Goal: Task Accomplishment & Management: Manage account settings

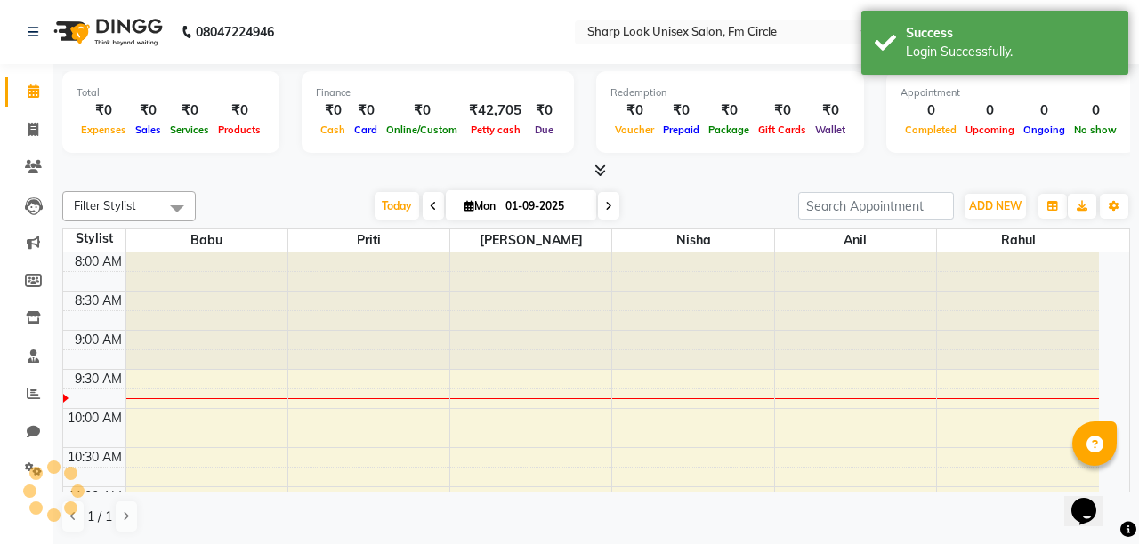
select select "en"
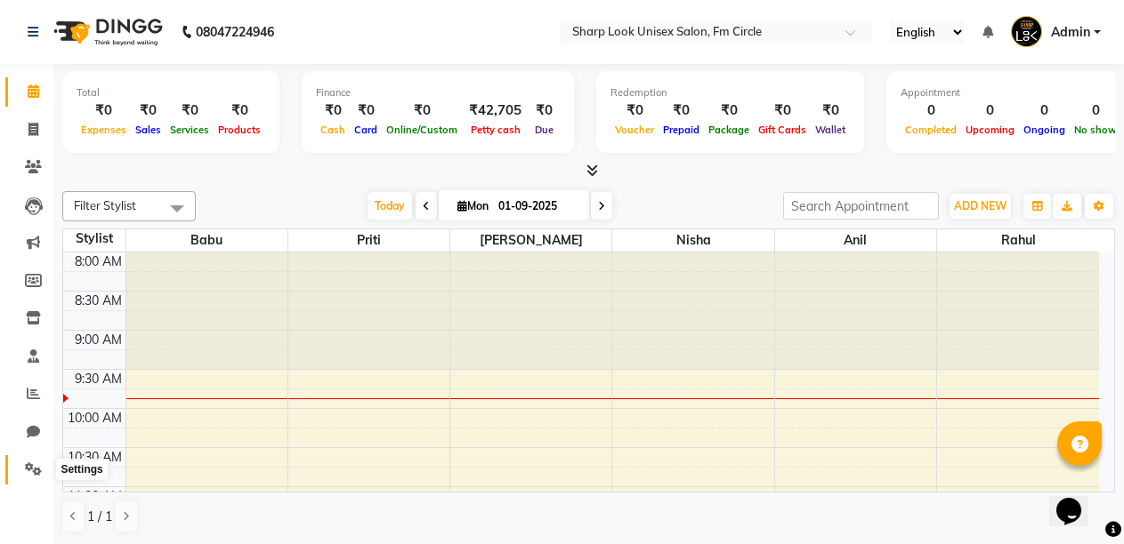
click at [29, 465] on icon at bounding box center [33, 469] width 17 height 13
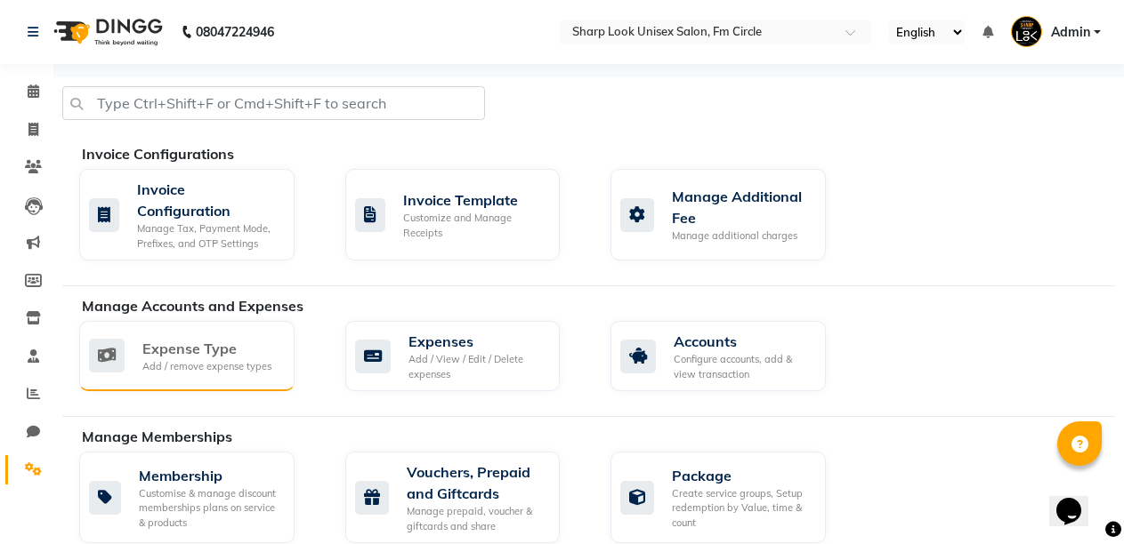
click at [181, 358] on div "Expense Type" at bounding box center [206, 348] width 129 height 21
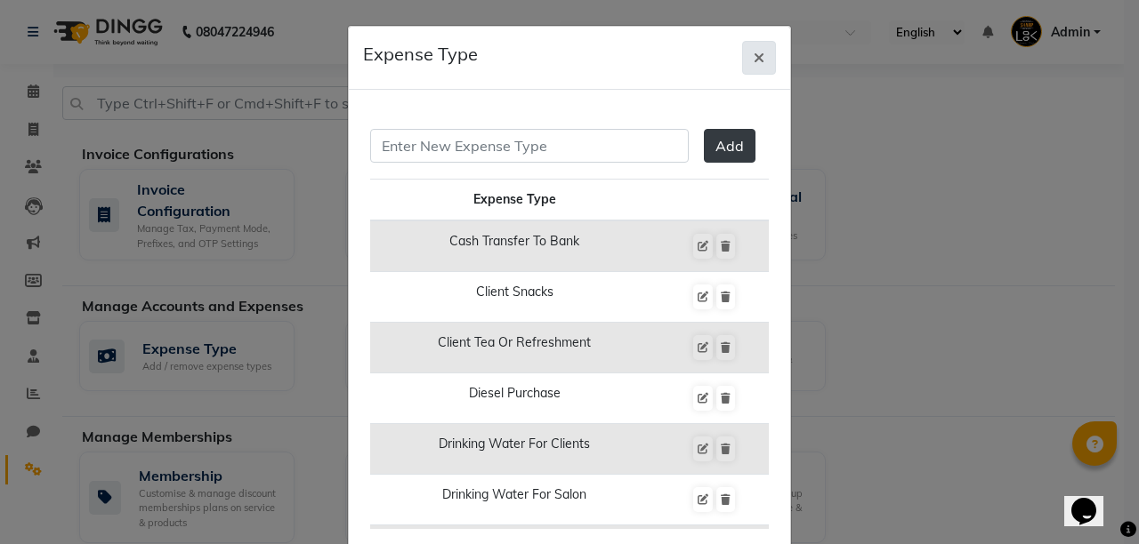
click at [753, 60] on icon "button" at bounding box center [758, 58] width 11 height 14
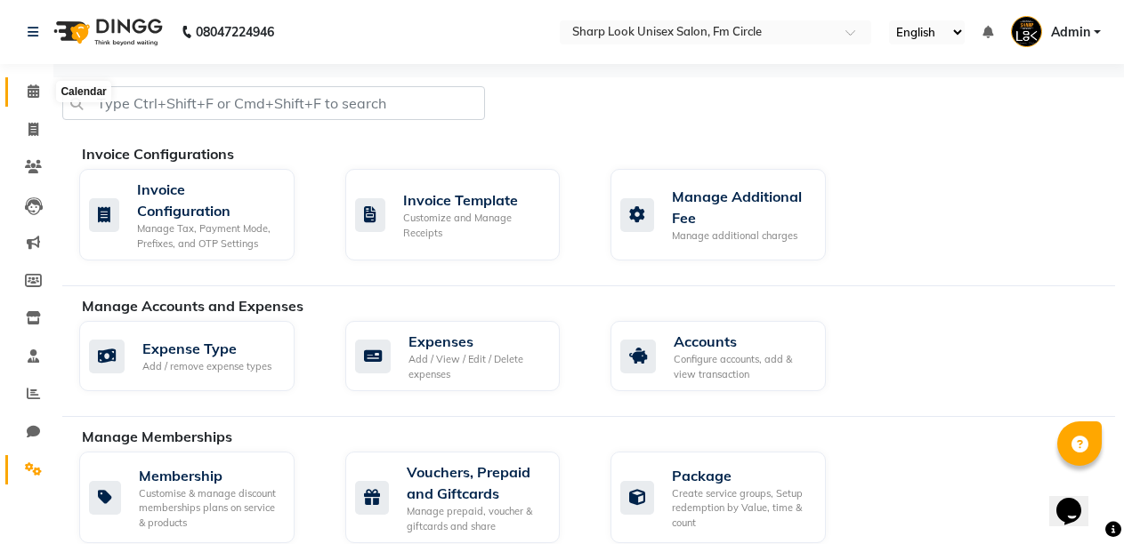
click at [28, 90] on icon at bounding box center [34, 91] width 12 height 13
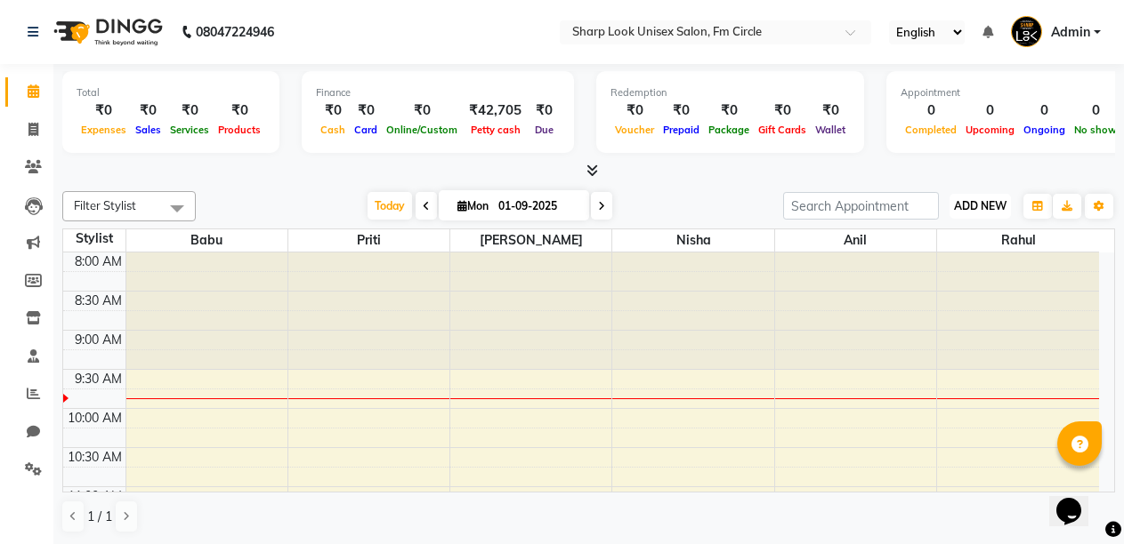
click at [978, 203] on span "ADD NEW" at bounding box center [980, 205] width 52 height 13
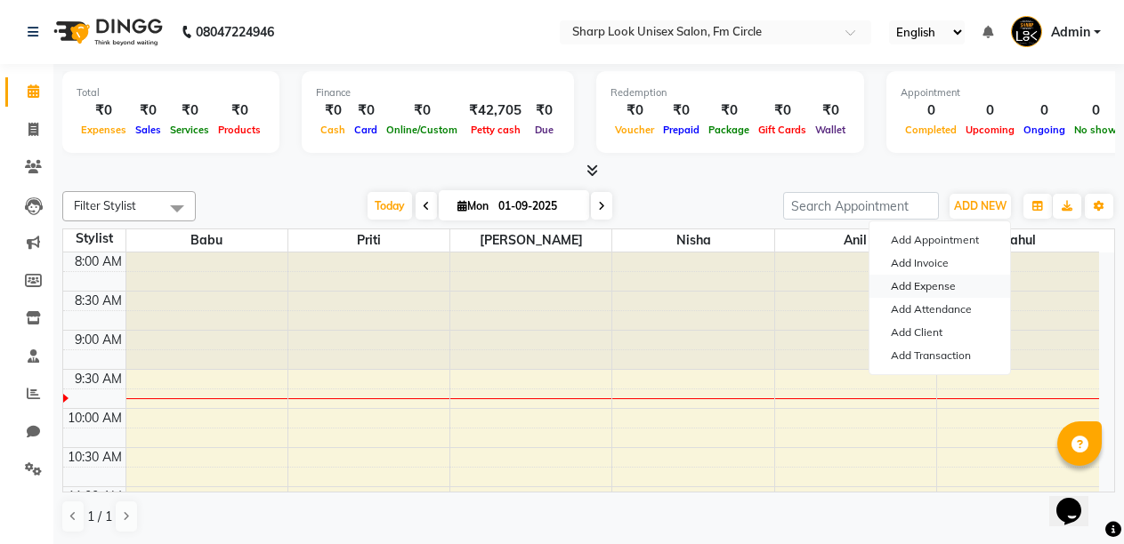
click at [924, 285] on link "Add Expense" at bounding box center [939, 286] width 141 height 23
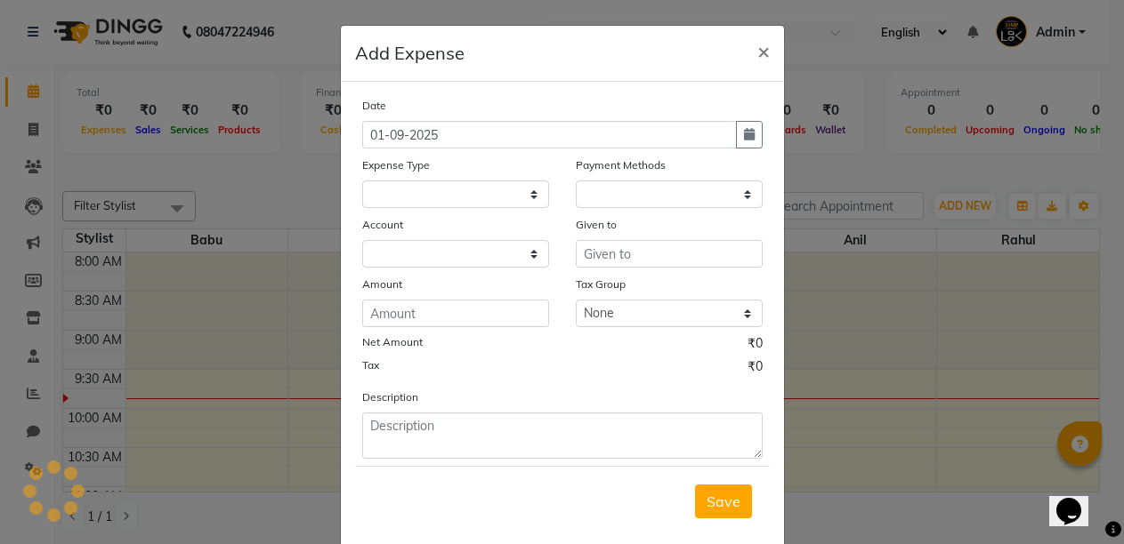
select select
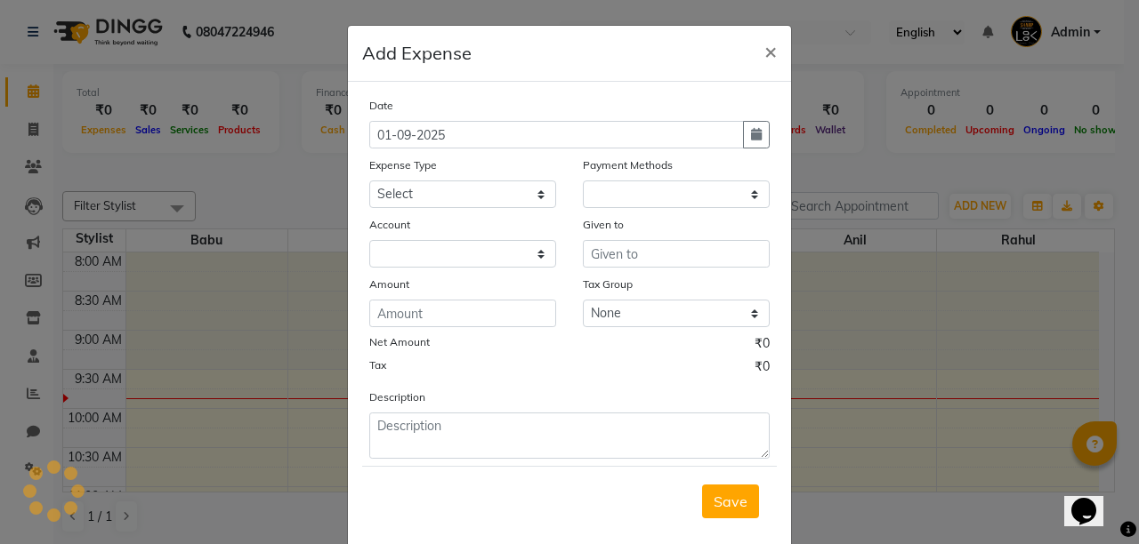
select select "1"
select select "2340"
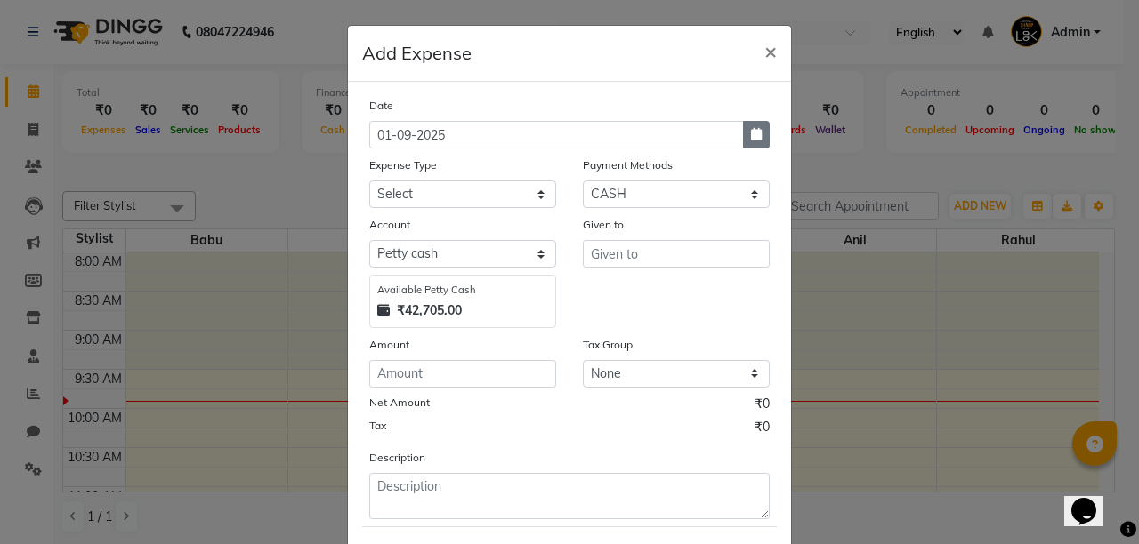
click at [751, 129] on icon "button" at bounding box center [756, 134] width 11 height 12
select select "9"
select select "2025"
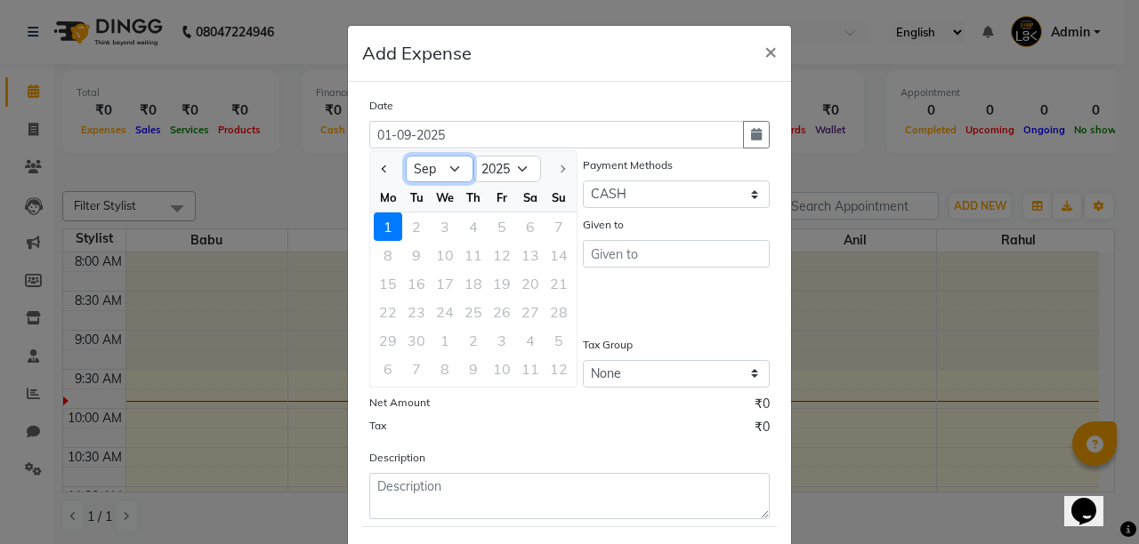
click at [447, 167] on select "Jan Feb Mar Apr May Jun [DATE] Aug Sep" at bounding box center [440, 169] width 68 height 27
select select "8"
click at [406, 156] on select "Jan Feb Mar Apr May Jun [DATE] Aug Sep" at bounding box center [440, 169] width 68 height 27
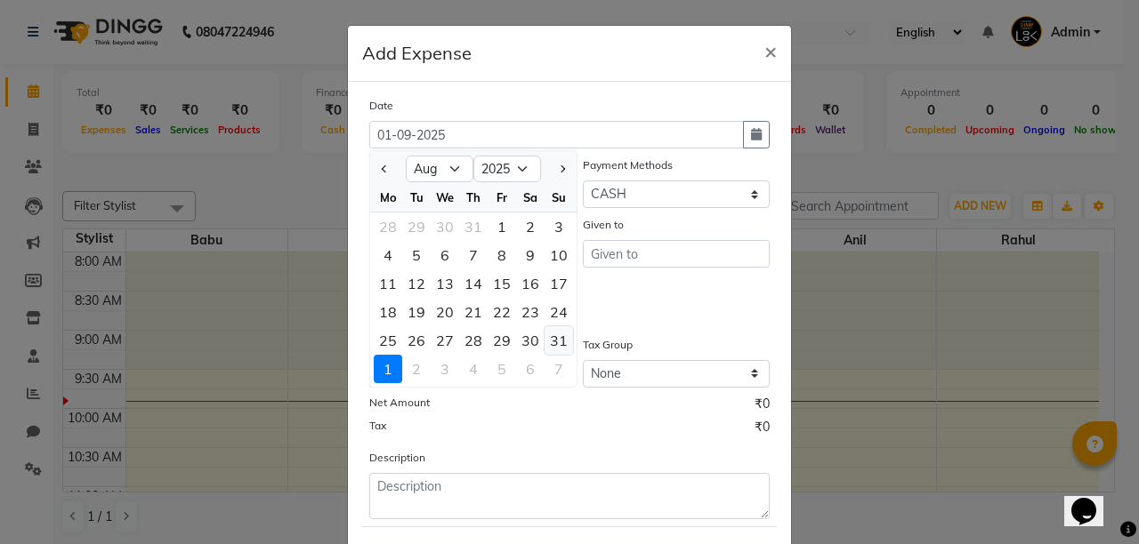
click at [548, 337] on div "31" at bounding box center [558, 340] width 28 height 28
type input "31-08-2025"
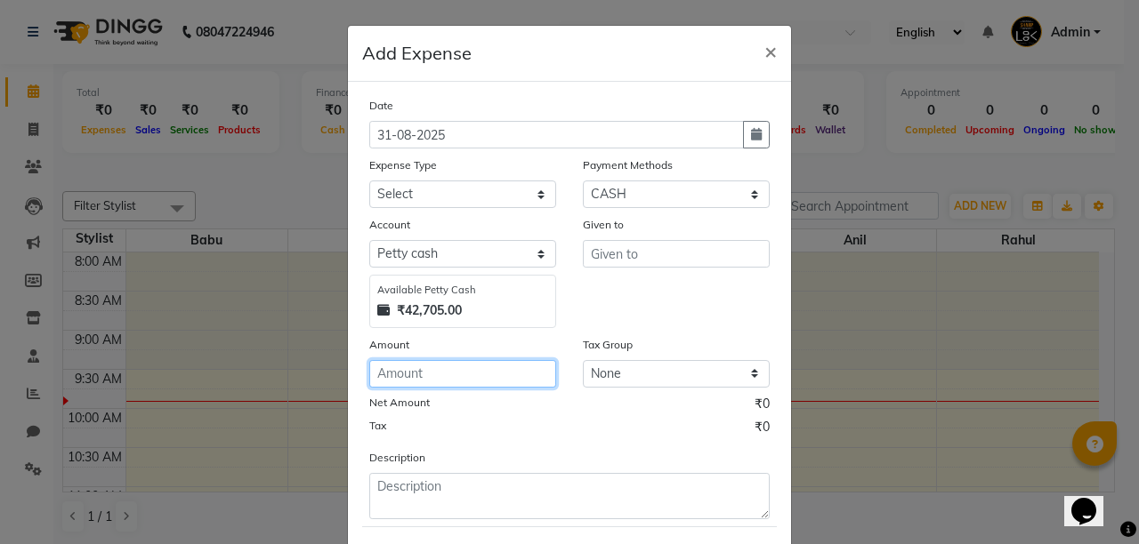
click at [433, 375] on input "number" at bounding box center [462, 374] width 187 height 28
type input "42705"
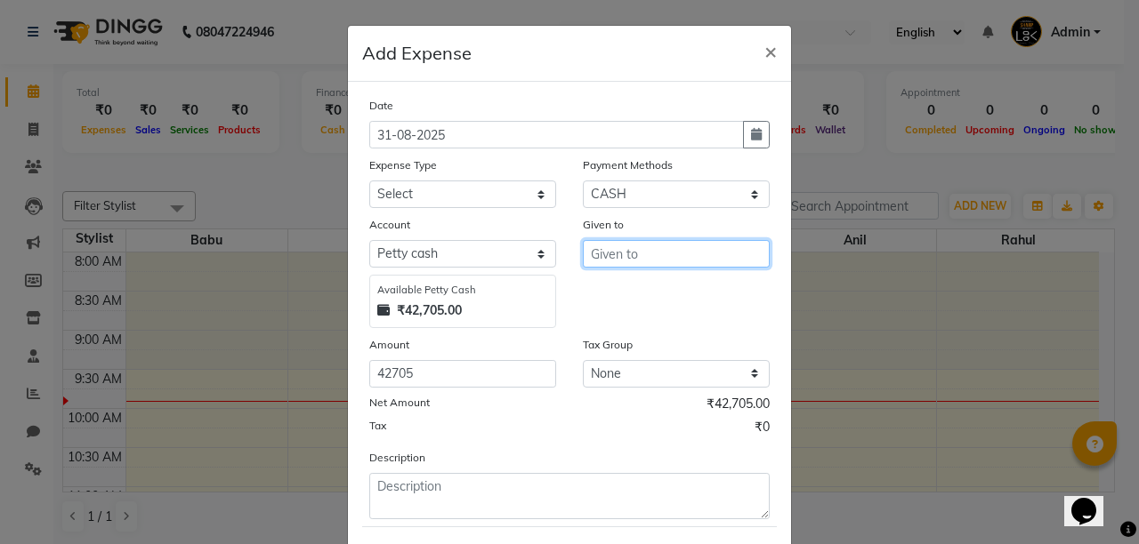
click at [621, 260] on input "text" at bounding box center [676, 254] width 187 height 28
click at [660, 299] on button "Nisha" at bounding box center [654, 292] width 141 height 28
type input "Nisha"
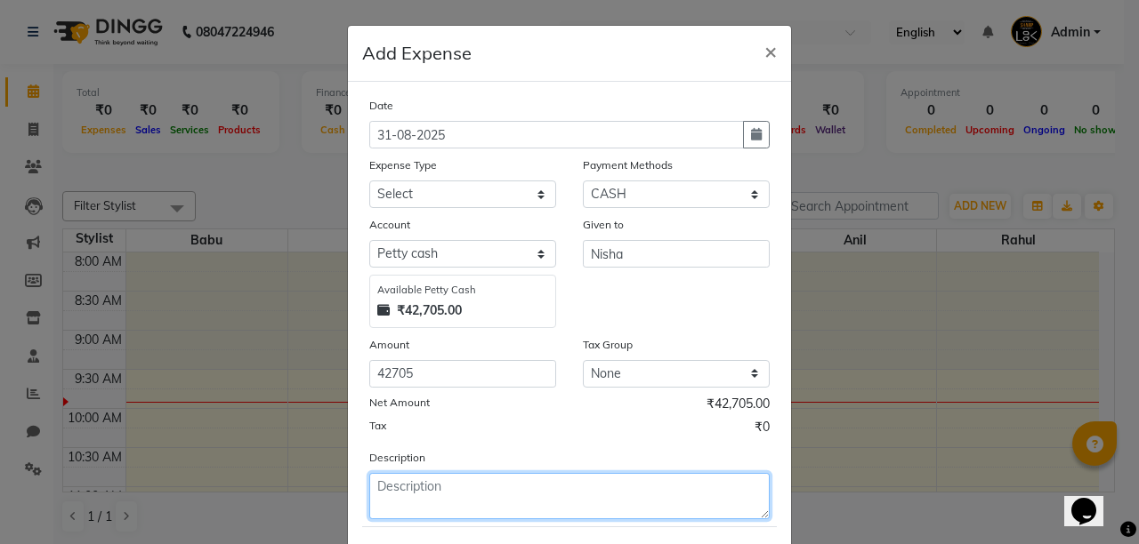
click at [490, 489] on textarea at bounding box center [569, 496] width 400 height 46
type textarea "MONTH CLOSING CASH DEPOSITED AT BANK"
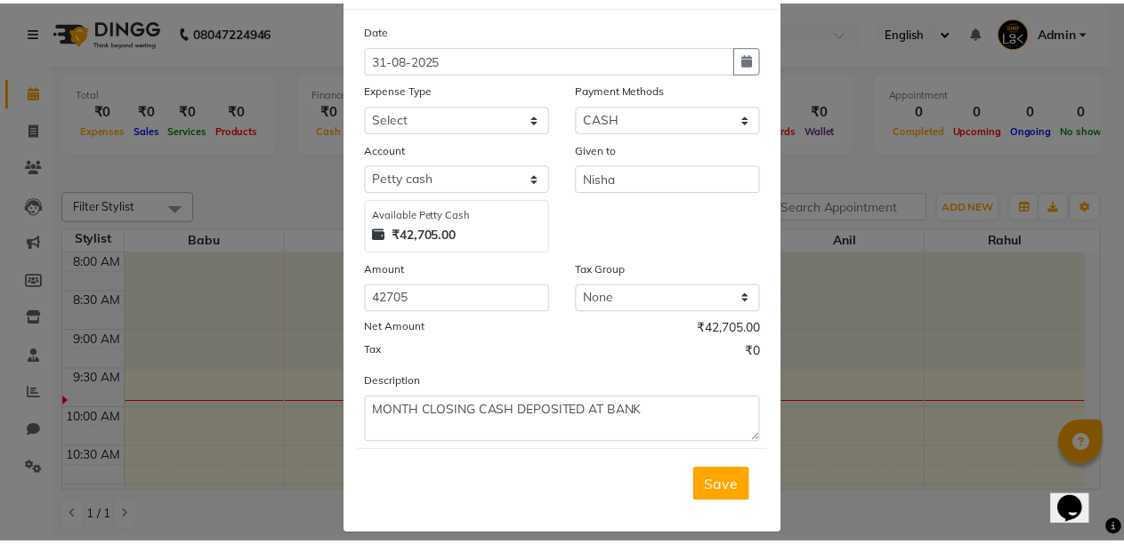
scroll to position [93, 0]
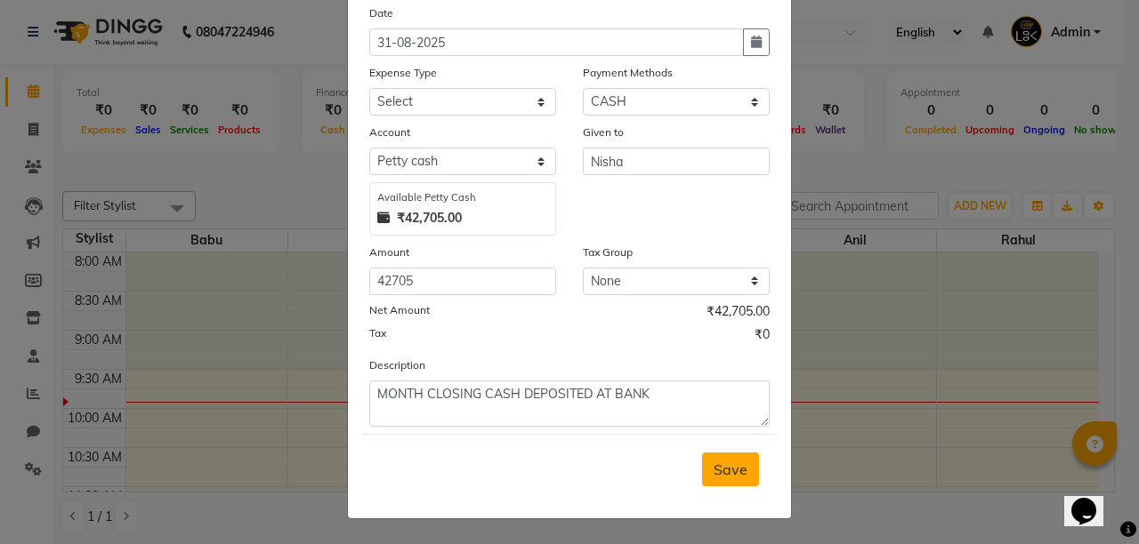
click at [730, 476] on span "Save" at bounding box center [730, 470] width 34 height 18
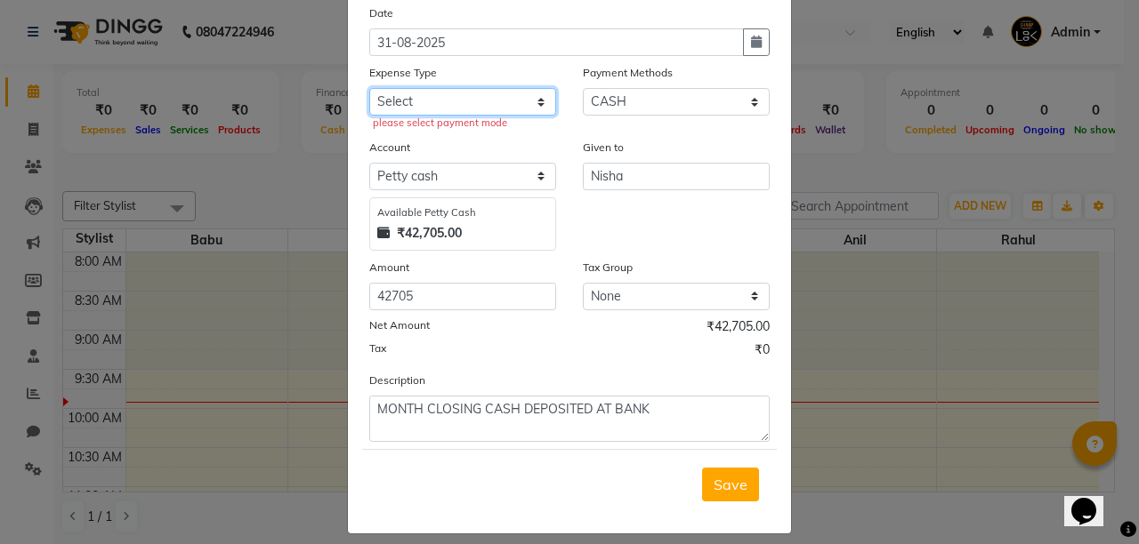
click at [525, 97] on select "Select Cash transfer to bank Client Snacks Client Tea or Refreshment Diesel Pur…" at bounding box center [462, 102] width 187 height 28
select select "215"
click at [369, 88] on select "Select Cash transfer to bank Client Snacks Client Tea or Refreshment Diesel Pur…" at bounding box center [462, 102] width 187 height 28
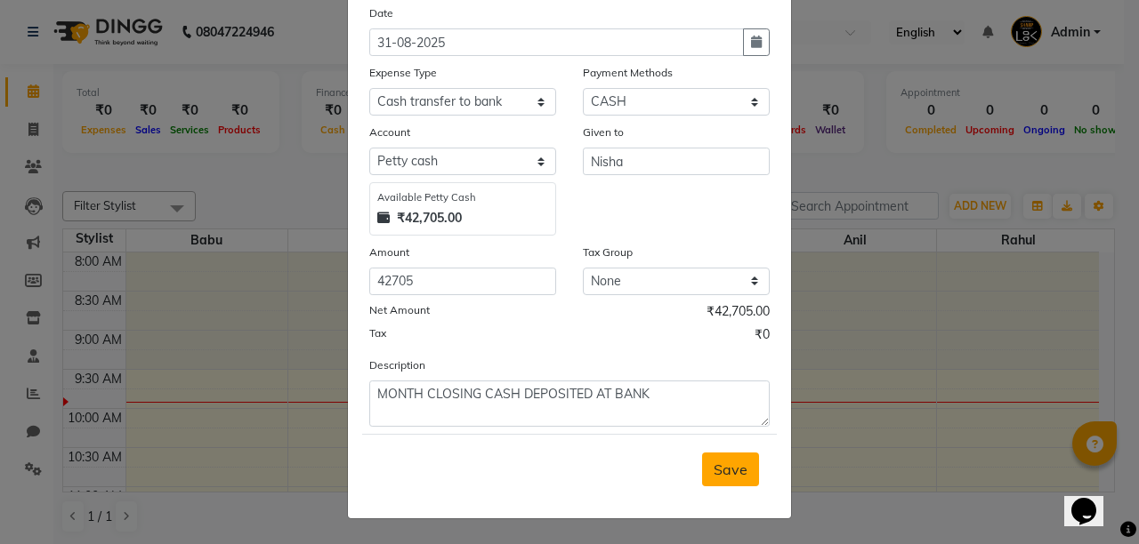
click at [713, 464] on span "Save" at bounding box center [730, 470] width 34 height 18
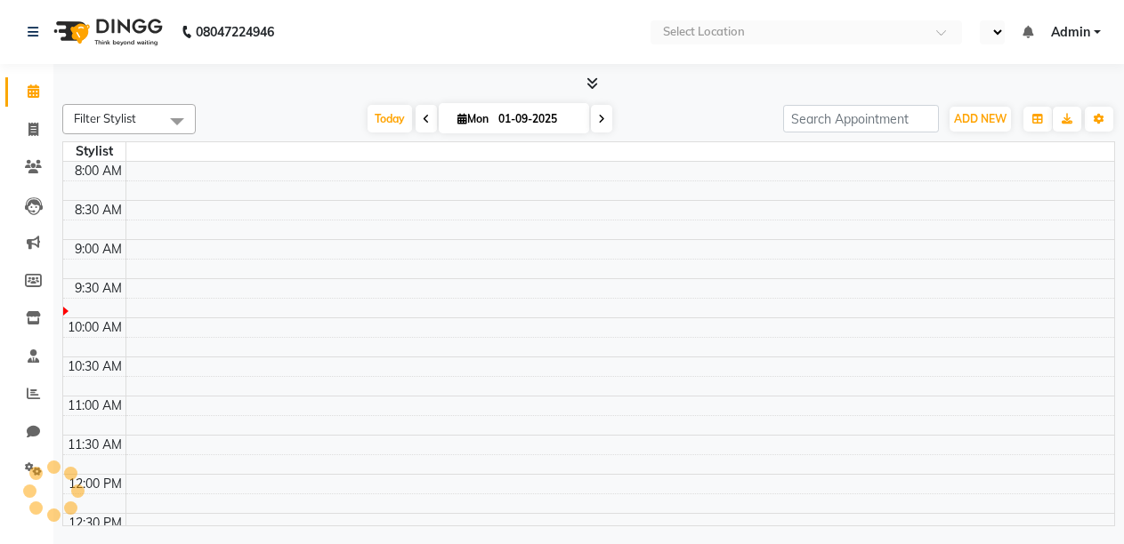
select select "en"
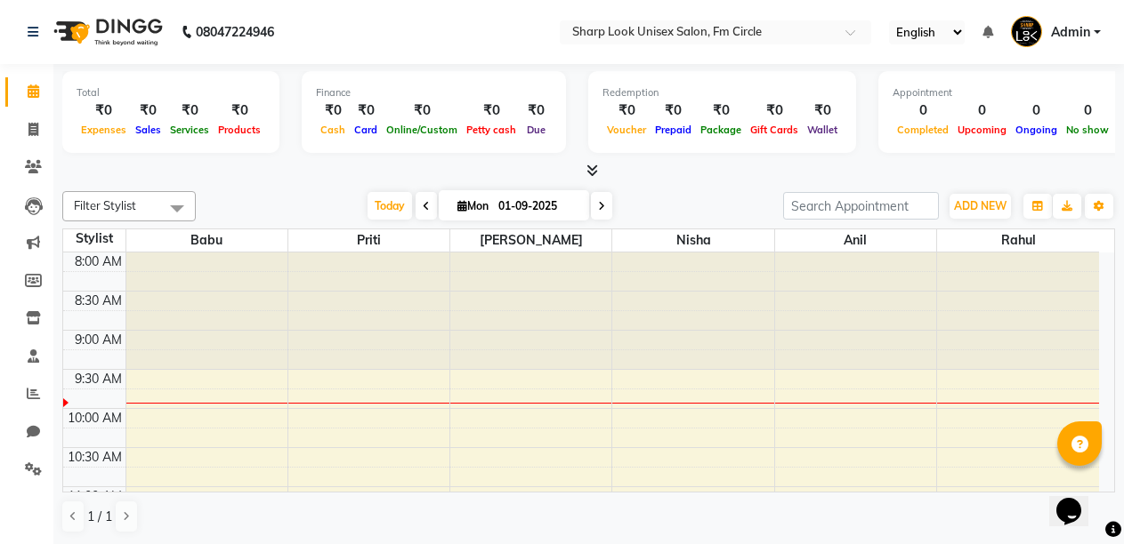
click at [1088, 30] on span "Admin" at bounding box center [1070, 32] width 39 height 19
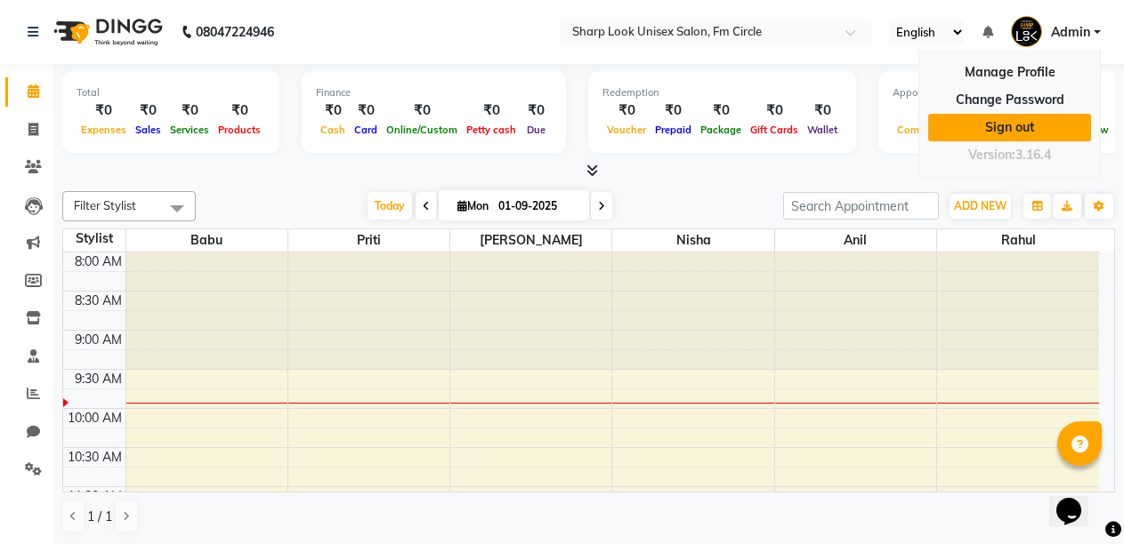
click at [995, 129] on link "Sign out" at bounding box center [1009, 128] width 163 height 28
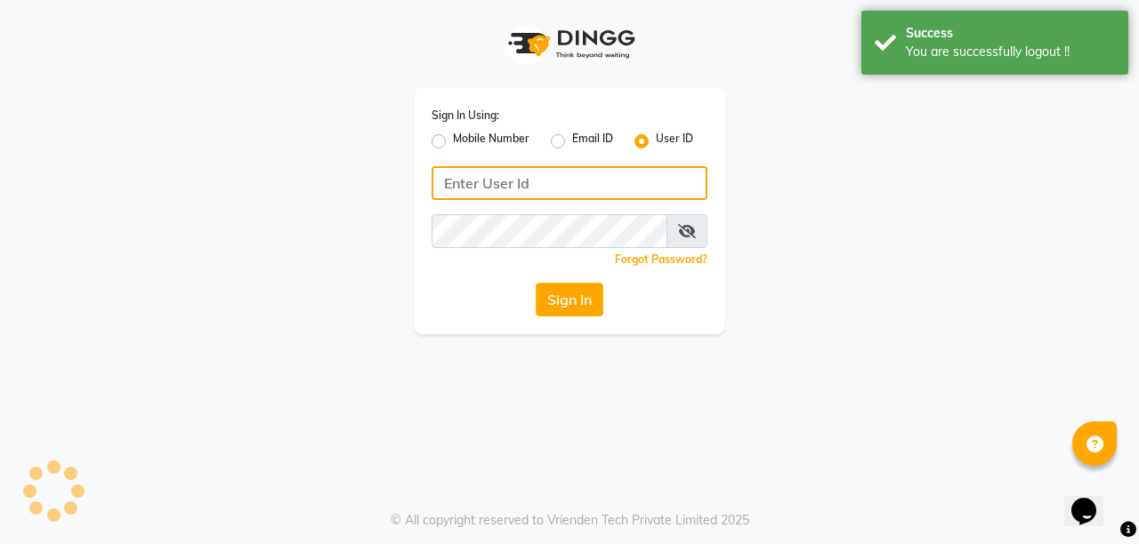
type input "8637218181"
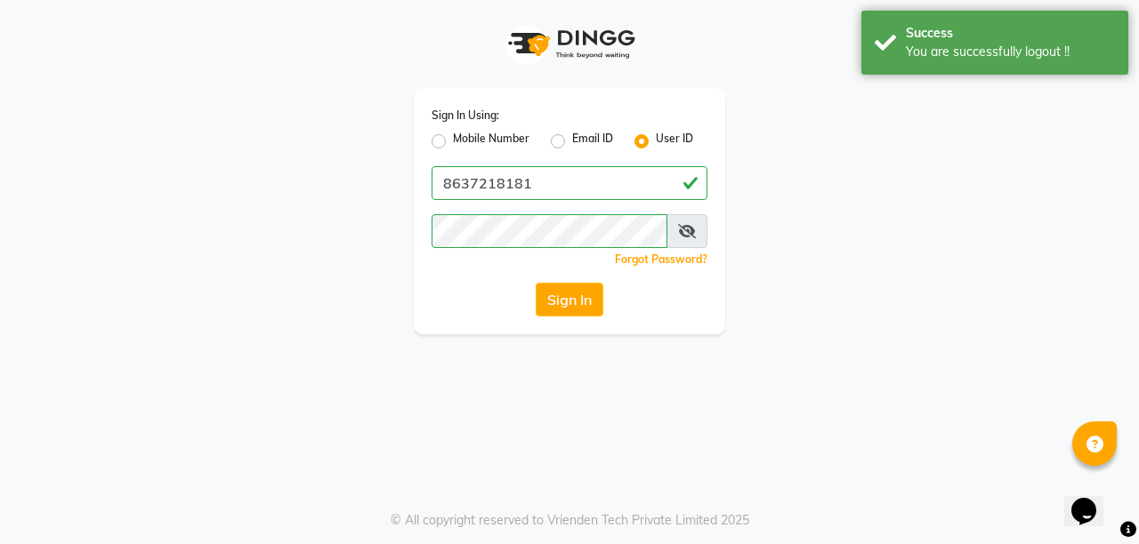
click at [453, 140] on label "Mobile Number" at bounding box center [491, 141] width 77 height 21
click at [453, 140] on input "Mobile Number" at bounding box center [459, 137] width 12 height 12
radio input "true"
radio input "false"
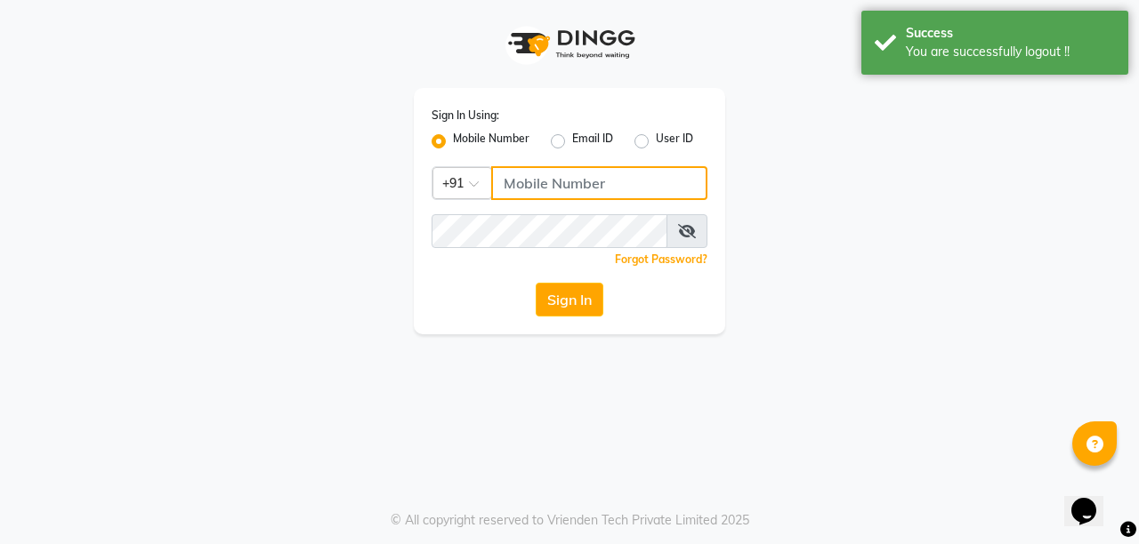
click at [538, 189] on input "Username" at bounding box center [599, 183] width 216 height 34
type input "8637218181"
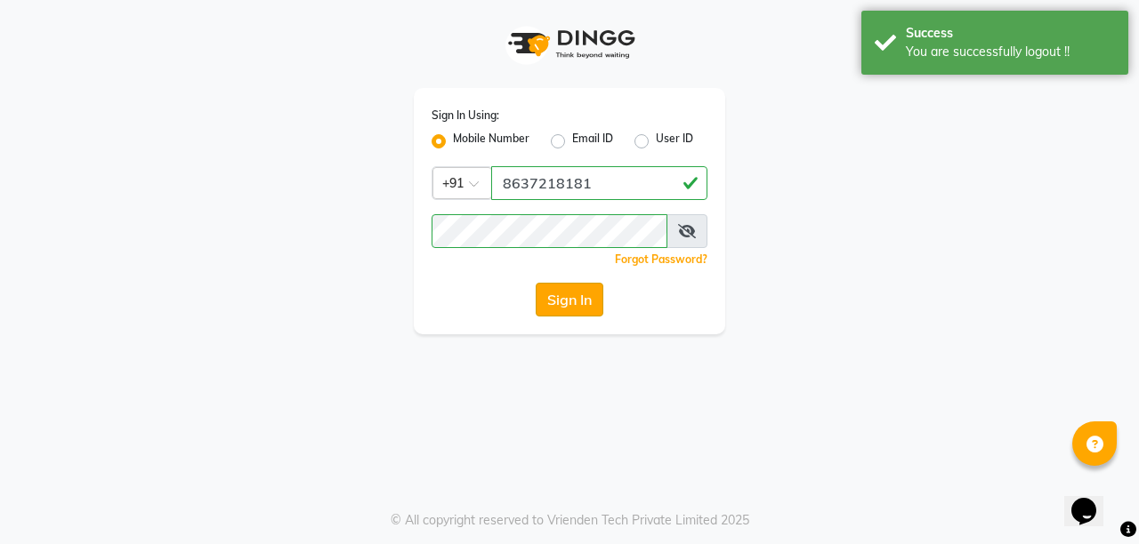
click at [568, 303] on button "Sign In" at bounding box center [570, 300] width 68 height 34
